Goal: Task Accomplishment & Management: Complete application form

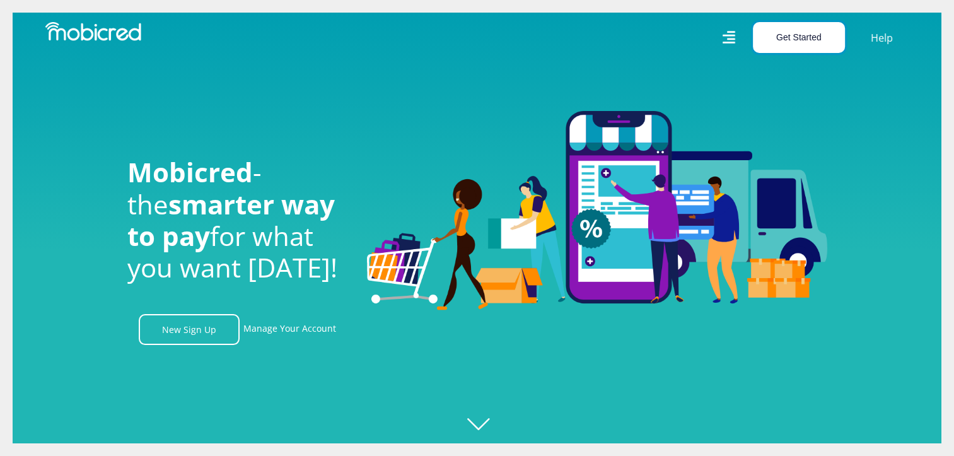
click at [792, 30] on button "Get Started" at bounding box center [799, 37] width 92 height 31
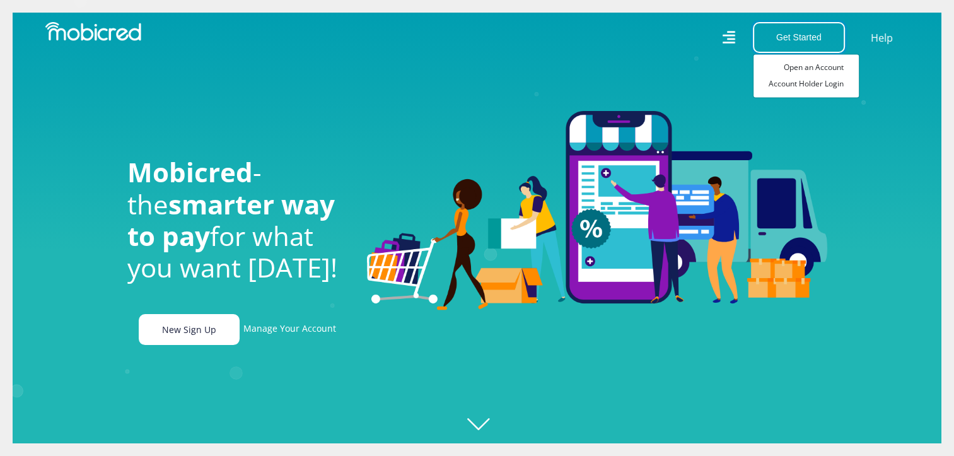
scroll to position [0, 2336]
click at [190, 334] on link "New Sign Up" at bounding box center [189, 329] width 101 height 31
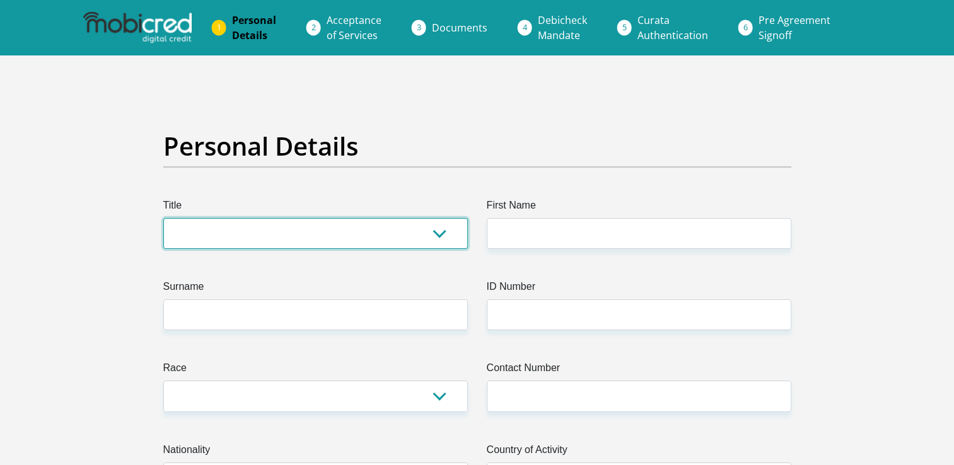
click at [434, 228] on select "Mr Ms Mrs Dr [PERSON_NAME]" at bounding box center [315, 233] width 305 height 31
select select "Mr"
click at [163, 218] on select "Mr Ms Mrs Dr [PERSON_NAME]" at bounding box center [315, 233] width 305 height 31
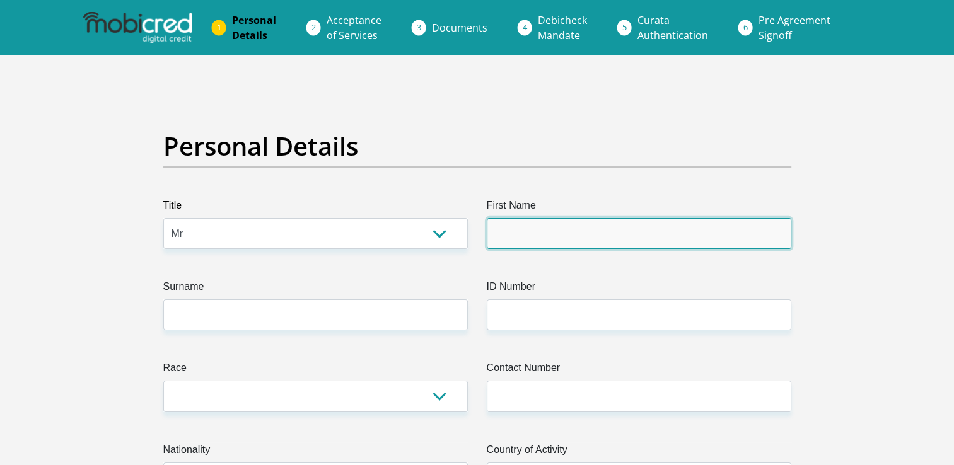
click at [532, 233] on input "First Name" at bounding box center [639, 233] width 305 height 31
type input "SollyAzwindini"
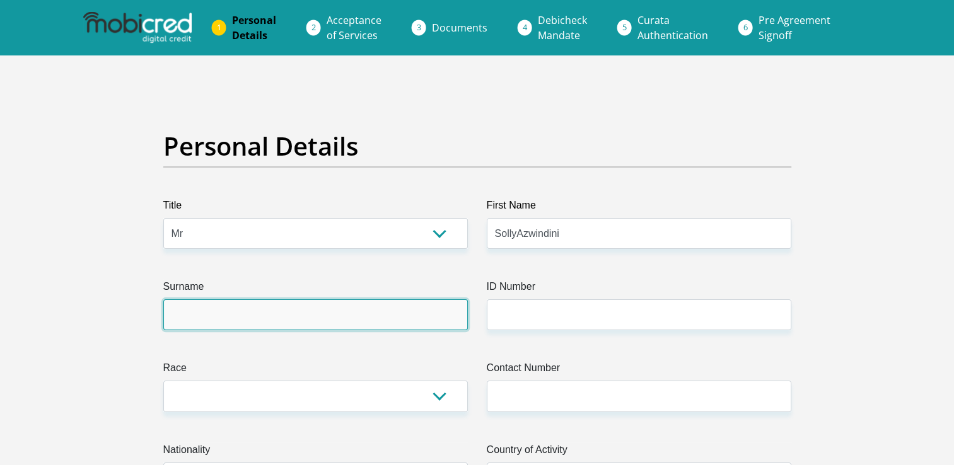
type input "[PERSON_NAME]"
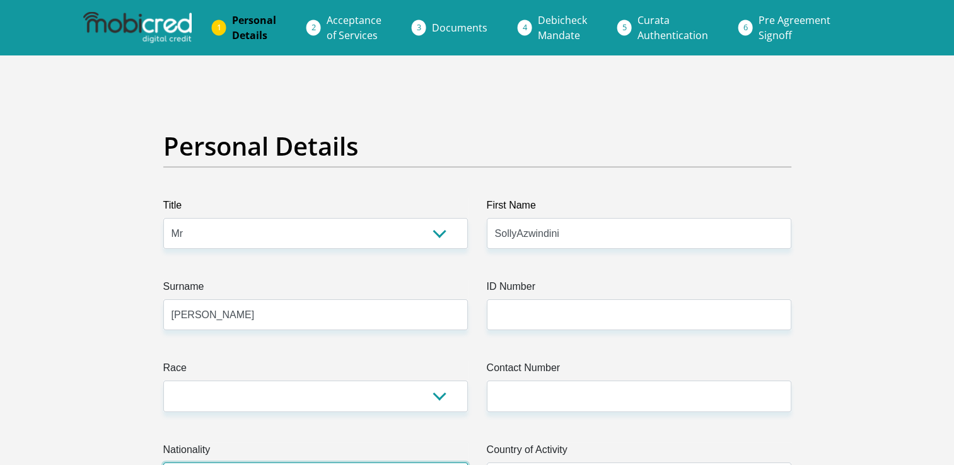
select select "ZAF"
click at [438, 223] on select "Mr Ms Mrs Dr [PERSON_NAME]" at bounding box center [315, 233] width 305 height 31
select select "Mrs"
click at [163, 218] on select "Mr Ms Mrs Dr [PERSON_NAME]" at bounding box center [315, 233] width 305 height 31
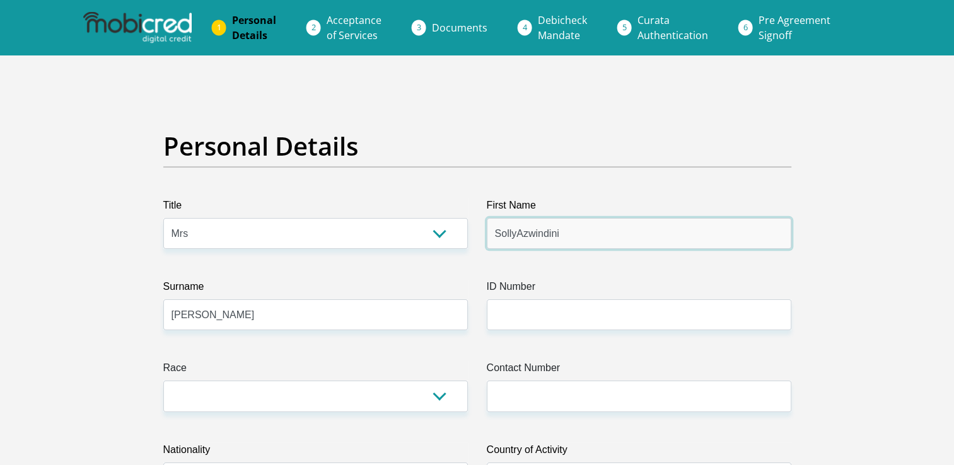
drag, startPoint x: 582, startPoint y: 234, endPoint x: 442, endPoint y: 236, distance: 140.0
type input "[PERSON_NAME]"
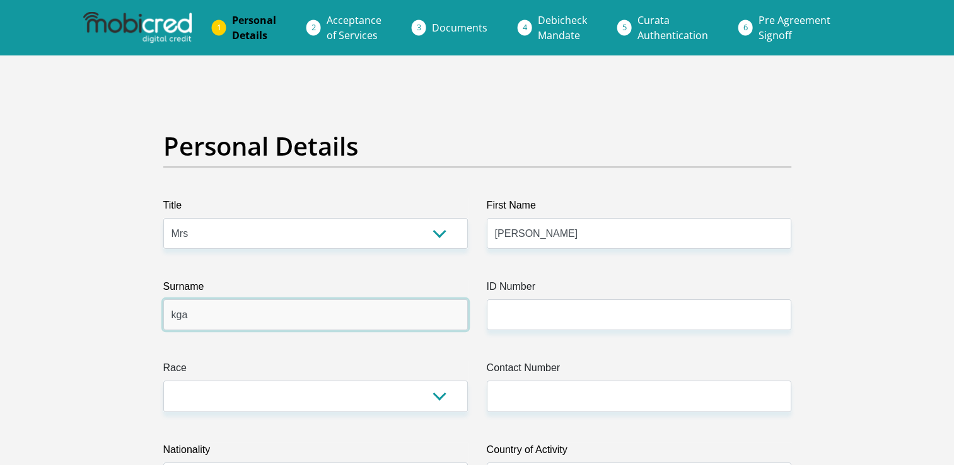
type input "Kgaladi"
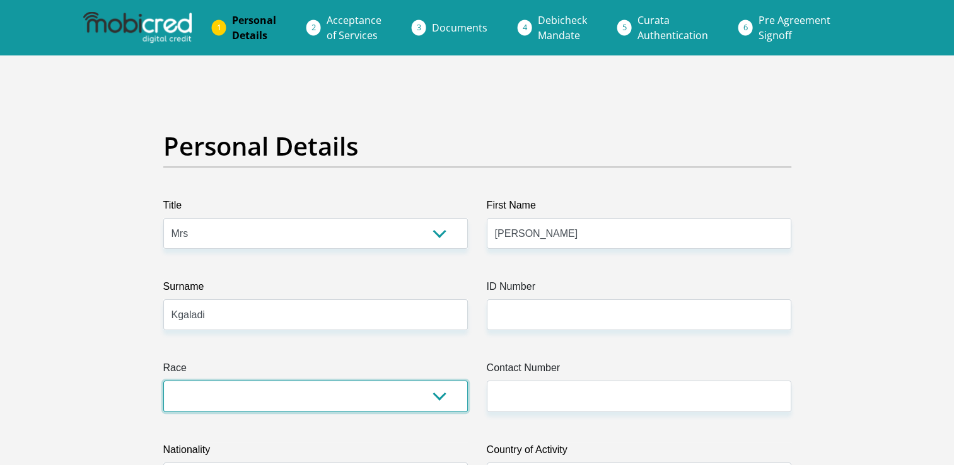
select select "1"
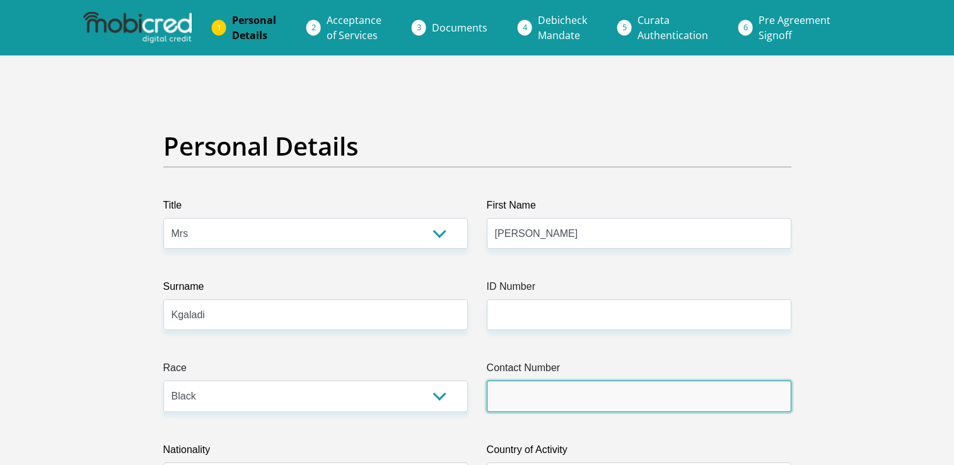
type input "0696591058"
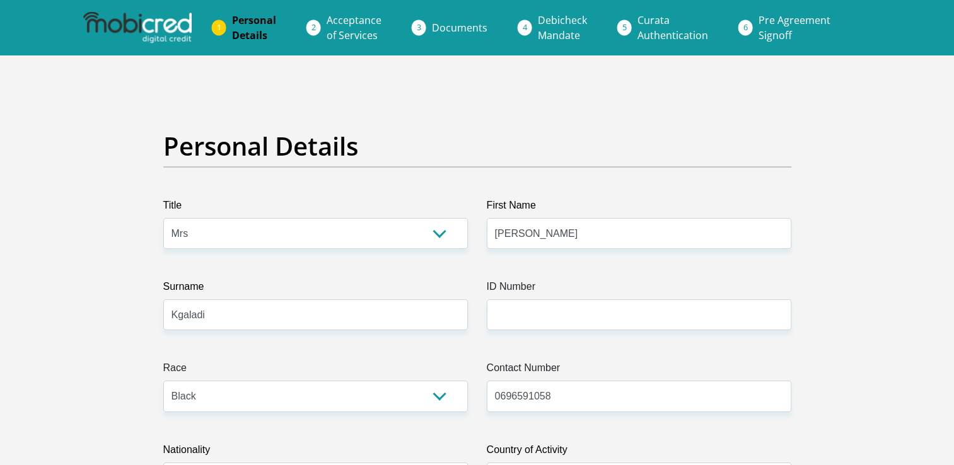
type input "[STREET_ADDRESS]"
type input "Stinkwater"
type input "Hammanskraal"
type input "0400"
select select "Gauteng"
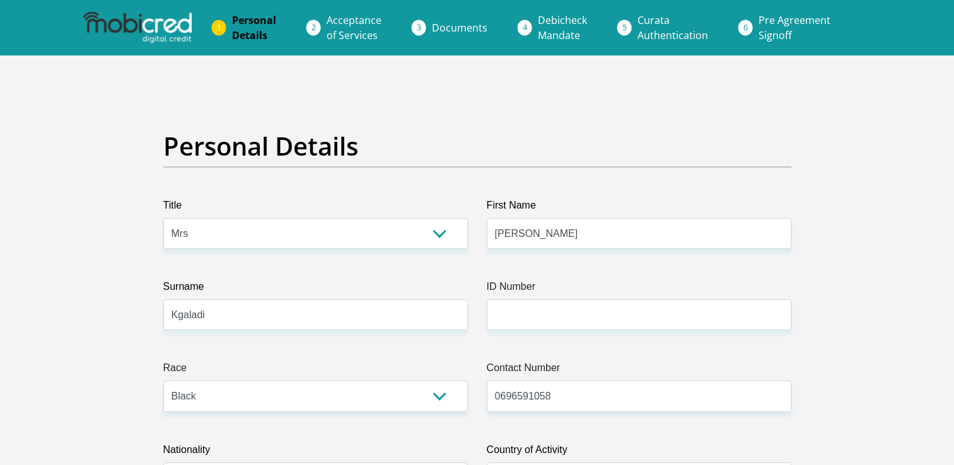
type input "[EMAIL_ADDRESS][MEDICAL_DATA][DOMAIN_NAME]"
type input "P@ss28word"
type input "25000"
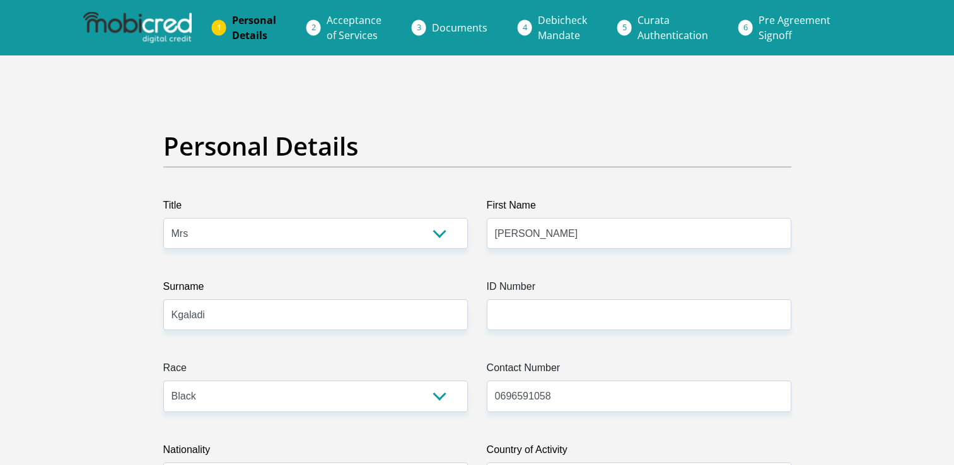
type input "18000"
type input "0"
type input "600"
type input "0"
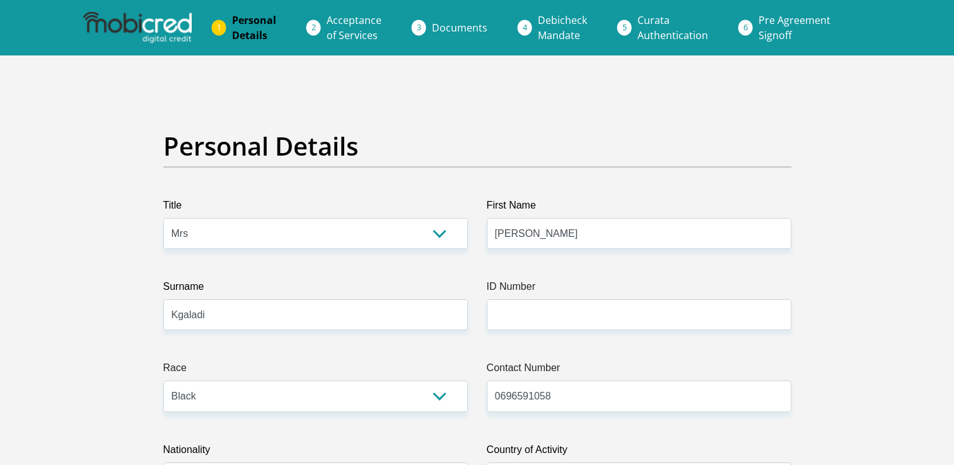
type input "1500"
type input "500"
type input "0"
type input "UmvuzoHealth"
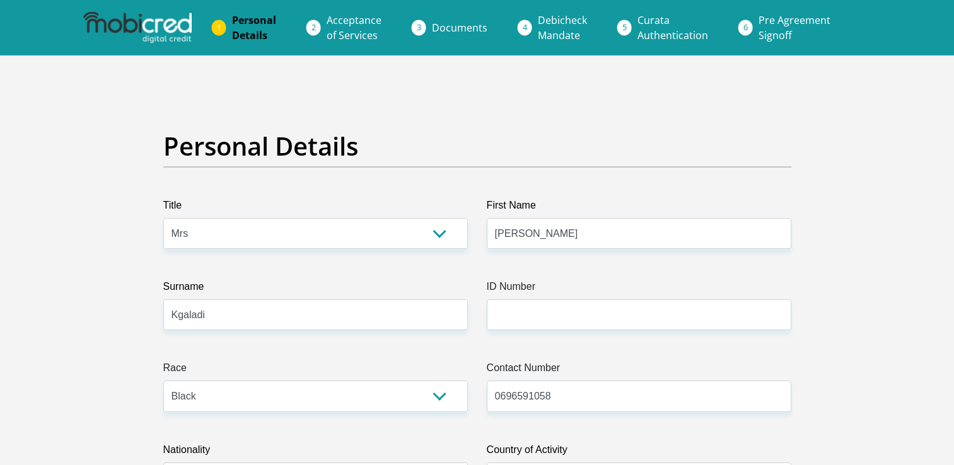
type input "0128450000"
type input "[PERSON_NAME]"
type input "[MEDICAL_DATA]"
type input "1554454601"
type input "470010"
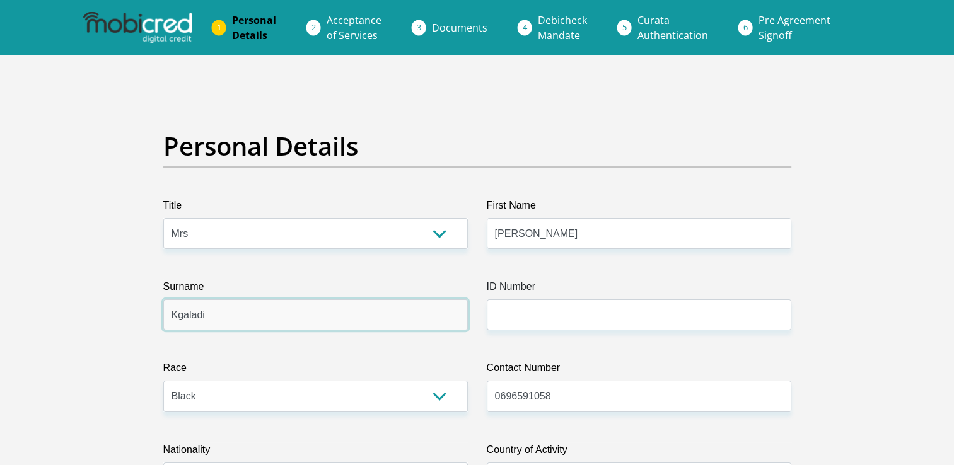
type input "CAPITEC BANK LIMITED"
type input "CAPITEC BANK CPC"
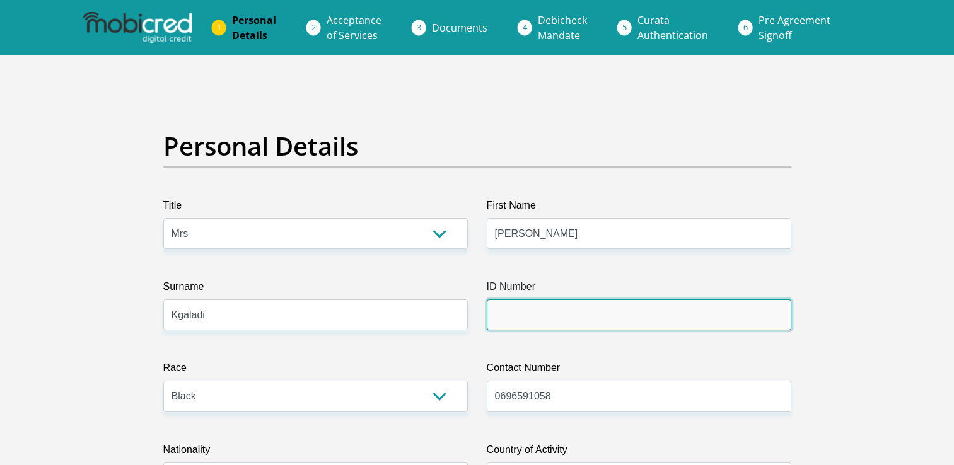
click at [638, 307] on input "ID Number" at bounding box center [639, 315] width 305 height 31
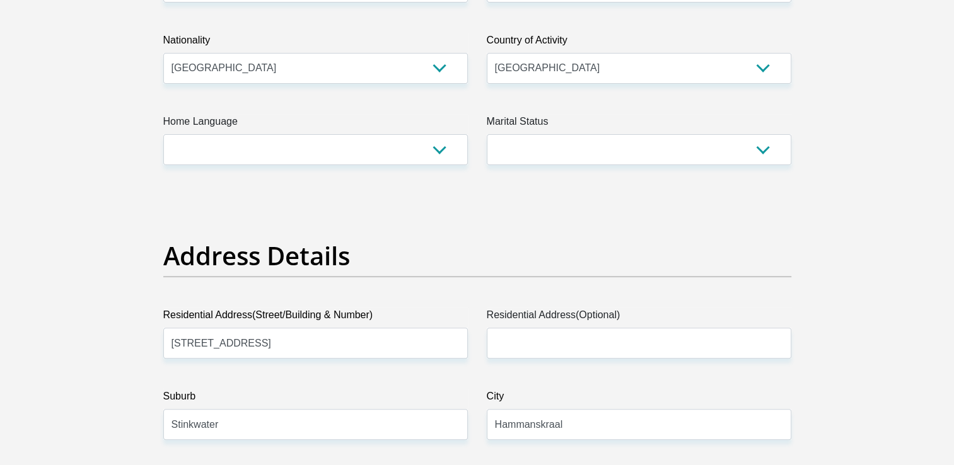
scroll to position [426, 0]
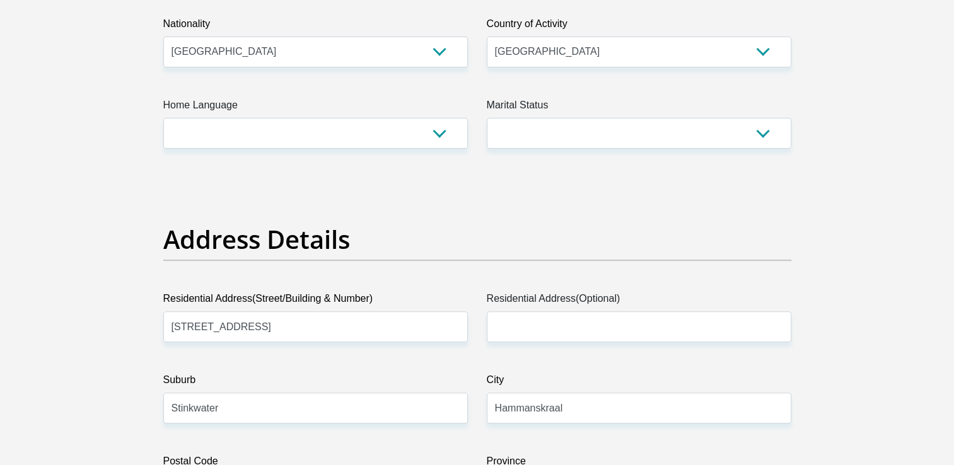
type input "[CREDIT_CARD_NUMBER]"
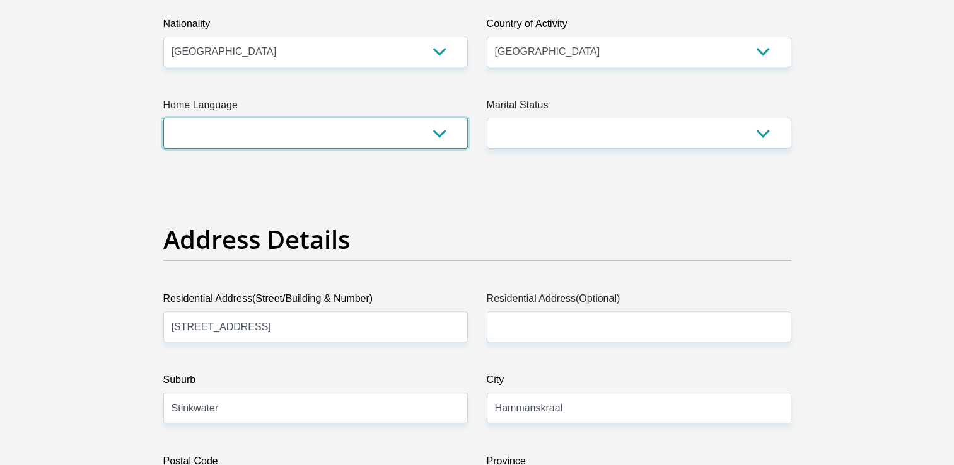
click at [443, 136] on select "Afrikaans English Sepedi South Ndebele Southern Sotho Swati Tsonga Tswana Venda…" at bounding box center [315, 133] width 305 height 31
select select "tsn"
click at [163, 118] on select "Afrikaans English Sepedi South Ndebele Southern Sotho Swati Tsonga Tswana Venda…" at bounding box center [315, 133] width 305 height 31
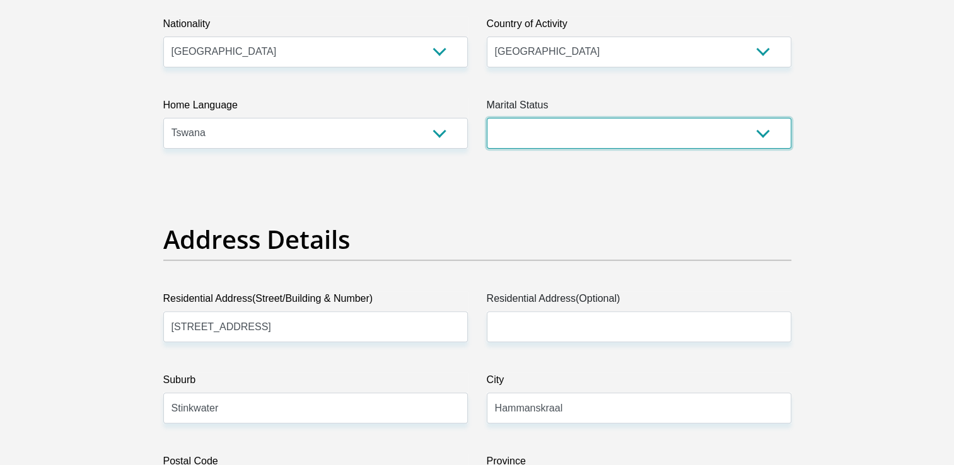
click at [641, 136] on select "Married ANC Single Divorced Widowed Married COP or Customary Law" at bounding box center [639, 133] width 305 height 31
select select "3"
click at [487, 118] on select "Married ANC Single Divorced Widowed Married COP or Customary Law" at bounding box center [639, 133] width 305 height 31
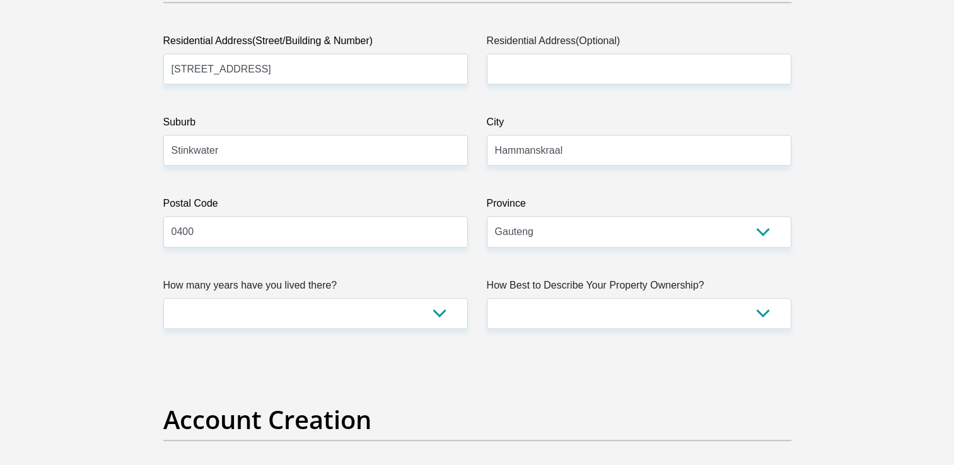
scroll to position [711, 0]
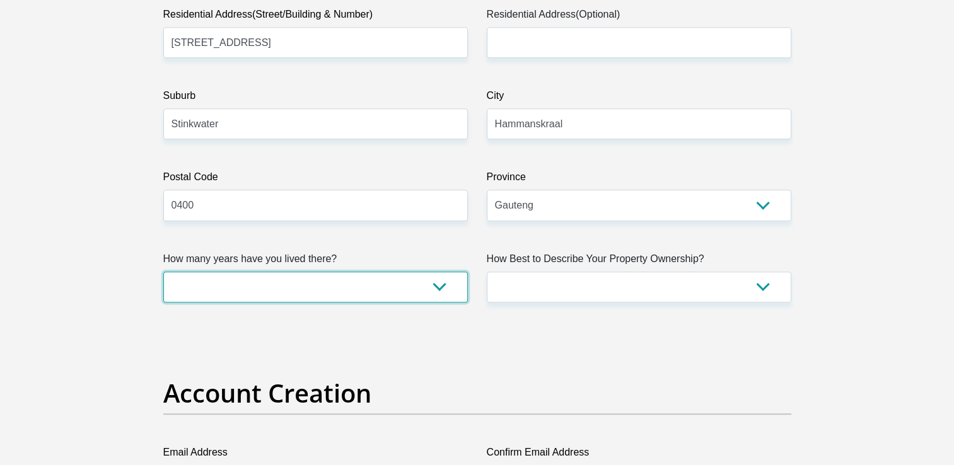
click at [446, 282] on select "less than 1 year 1-3 years 3-5 years 5+ years" at bounding box center [315, 287] width 305 height 31
select select "5"
click at [163, 272] on select "less than 1 year 1-3 years 3-5 years 5+ years" at bounding box center [315, 287] width 305 height 31
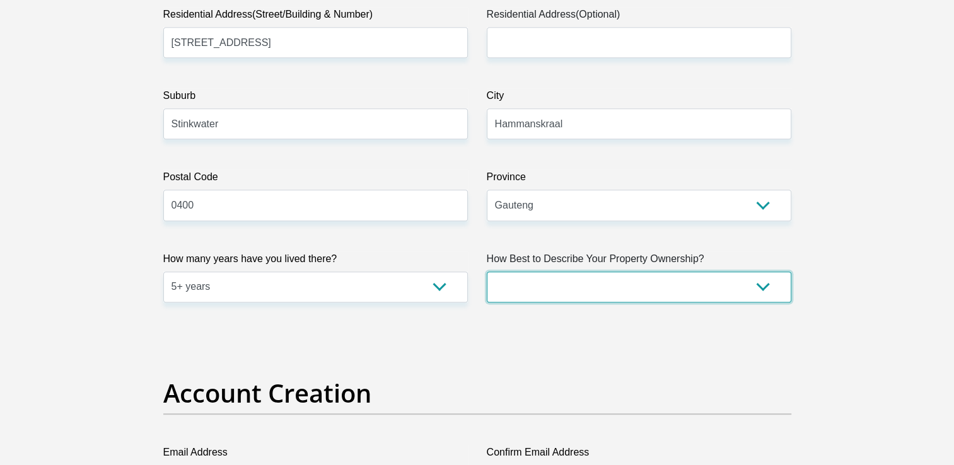
click at [707, 286] on select "Owned Rented Family Owned Company Dwelling" at bounding box center [639, 287] width 305 height 31
select select "Owned"
click at [487, 272] on select "Owned Rented Family Owned Company Dwelling" at bounding box center [639, 287] width 305 height 31
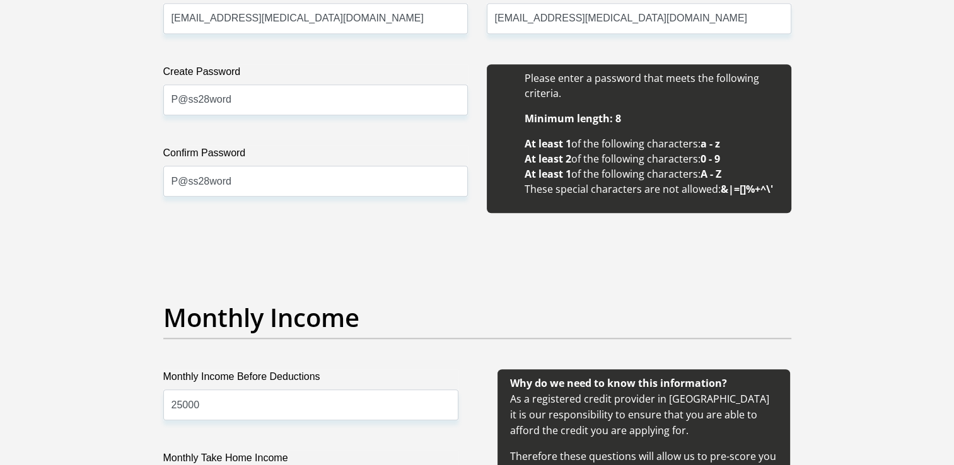
scroll to position [1137, 0]
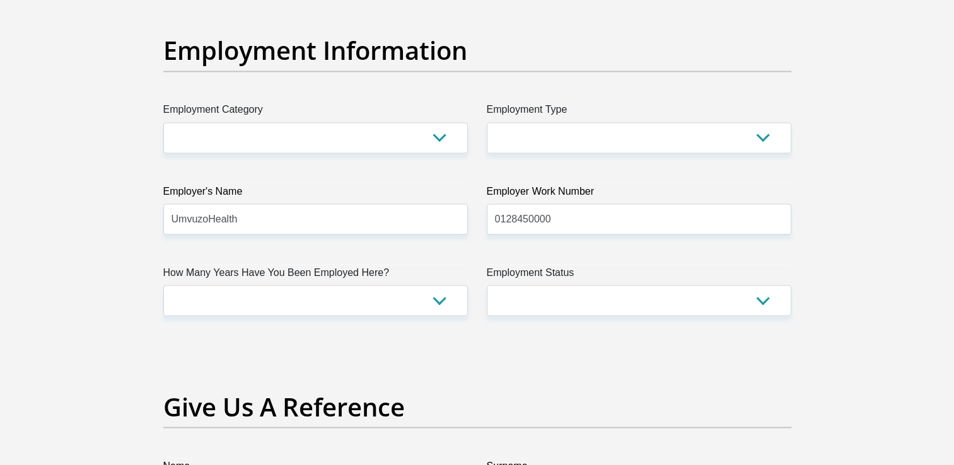
scroll to position [2276, 0]
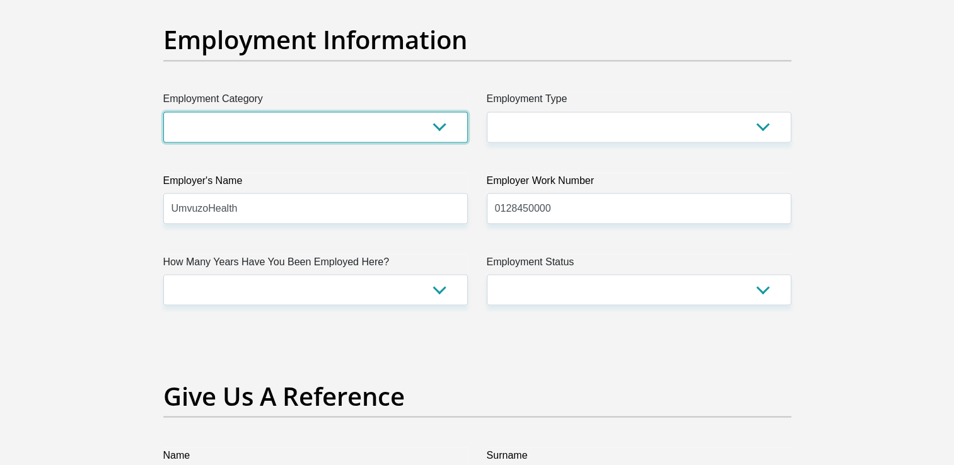
click at [432, 119] on select "AGRICULTURE ALCOHOL & TOBACCO CONSTRUCTION MATERIALS METALLURGY EQUIPMENT FOR R…" at bounding box center [315, 127] width 305 height 31
select select "28"
click at [163, 112] on select "AGRICULTURE ALCOHOL & TOBACCO CONSTRUCTION MATERIALS METALLURGY EQUIPMENT FOR R…" at bounding box center [315, 127] width 305 height 31
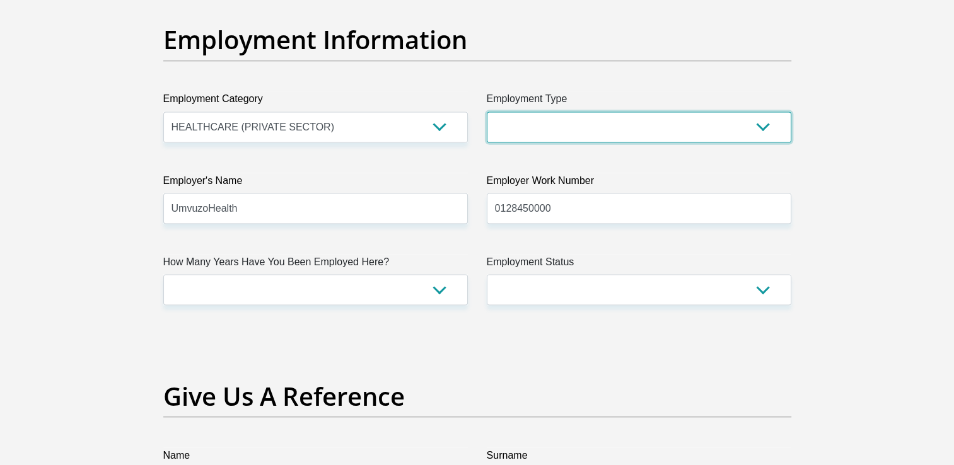
click at [562, 112] on select "College/Lecturer Craft Seller Creative Driver Executive Farmer Forces - Non Com…" at bounding box center [639, 127] width 305 height 31
select select "Office Staff/Clerk"
click at [487, 112] on select "College/Lecturer Craft Seller Creative Driver Executive Farmer Forces - Non Com…" at bounding box center [639, 127] width 305 height 31
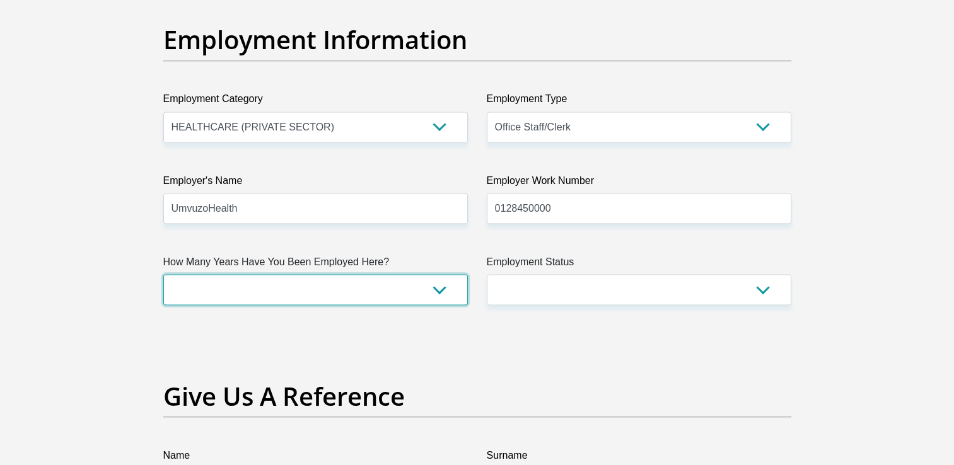
click at [410, 292] on select "less than 1 year 1-3 years 3-5 years 5+ years" at bounding box center [315, 289] width 305 height 31
select select "60"
click at [163, 274] on select "less than 1 year 1-3 years 3-5 years 5+ years" at bounding box center [315, 289] width 305 height 31
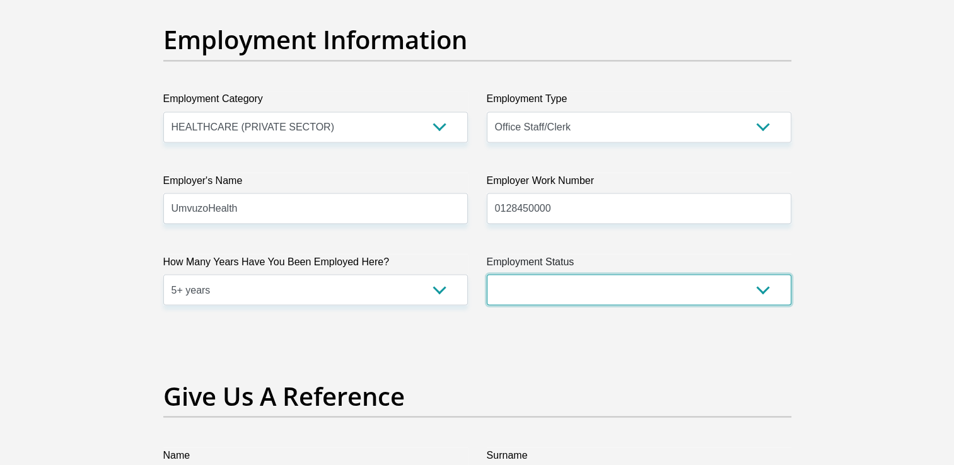
click at [654, 281] on select "Permanent/Full-time Part-time/Casual [DEMOGRAPHIC_DATA] Worker Self-Employed Ho…" at bounding box center [639, 289] width 305 height 31
select select "1"
click at [487, 274] on select "Permanent/Full-time Part-time/Casual [DEMOGRAPHIC_DATA] Worker Self-Employed Ho…" at bounding box center [639, 289] width 305 height 31
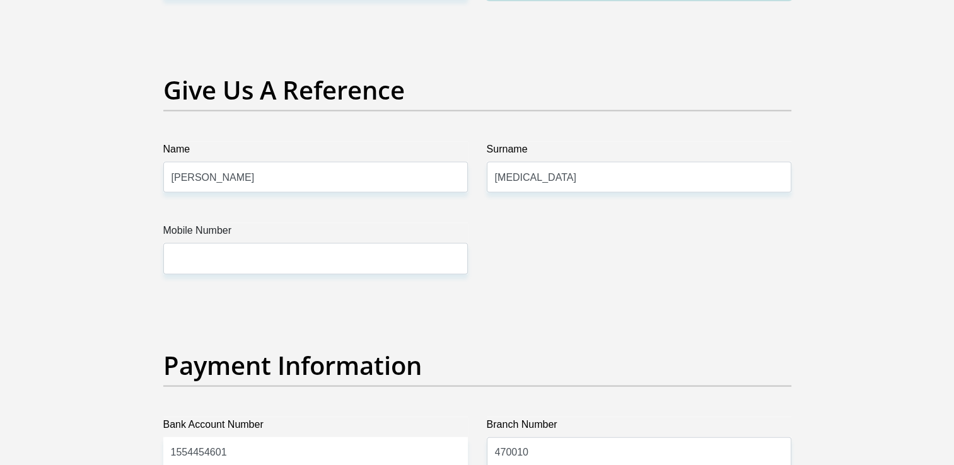
scroll to position [2618, 0]
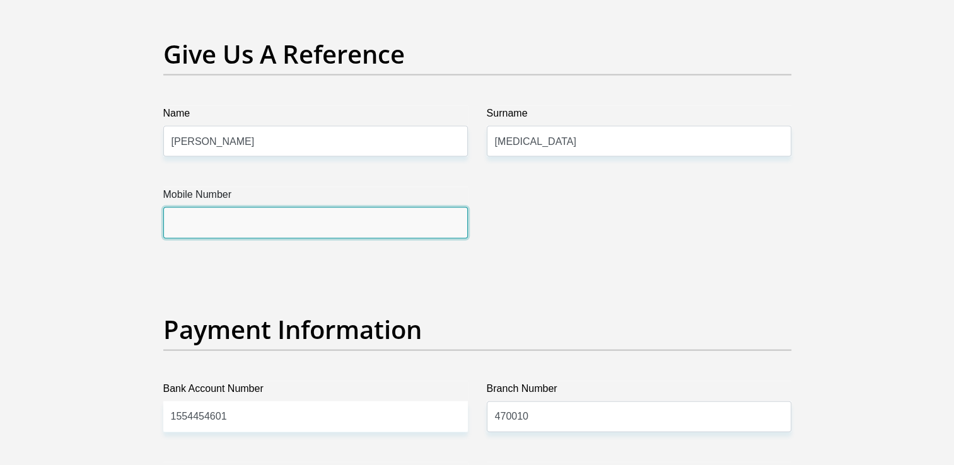
click at [390, 226] on input "Mobile Number" at bounding box center [315, 222] width 305 height 31
type input "0813245981"
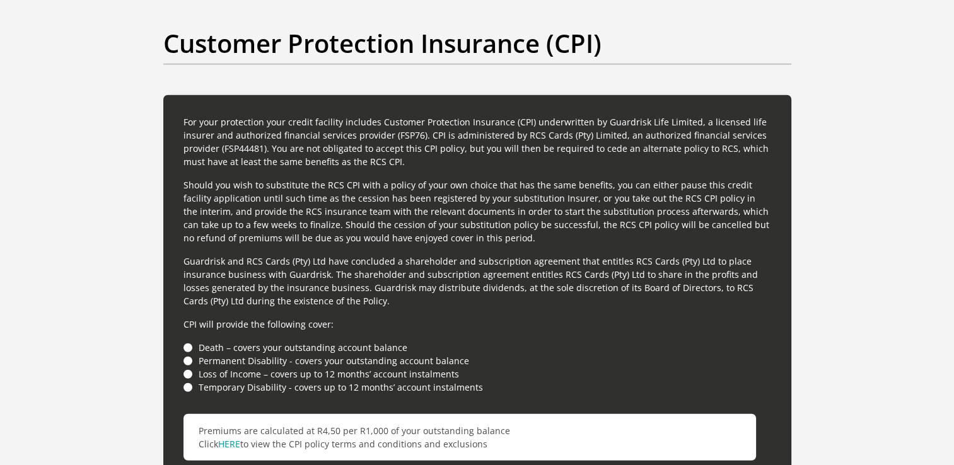
scroll to position [3222, 0]
